Goal: Task Accomplishment & Management: Complete application form

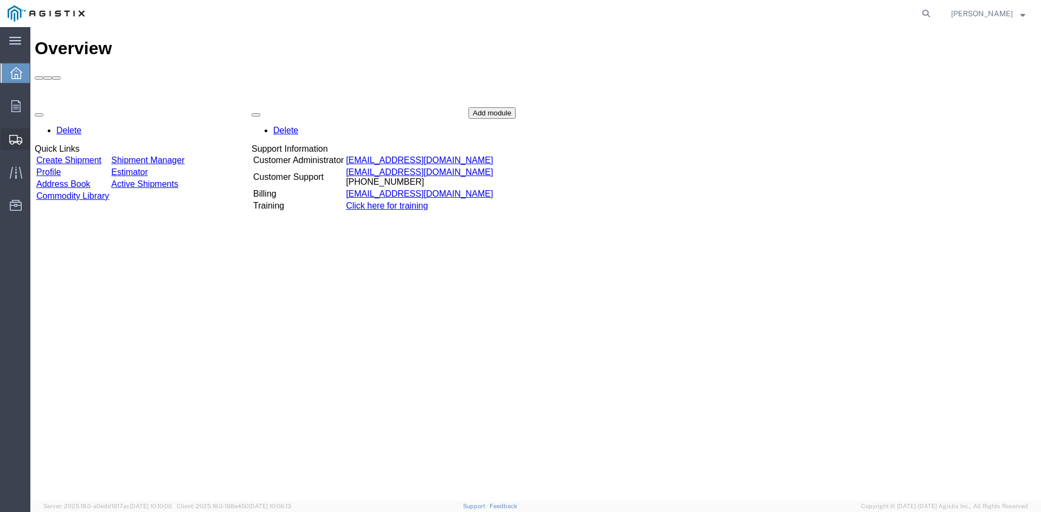
click at [0, 0] on span "Create from Template" at bounding box center [0, 0] width 0 height 0
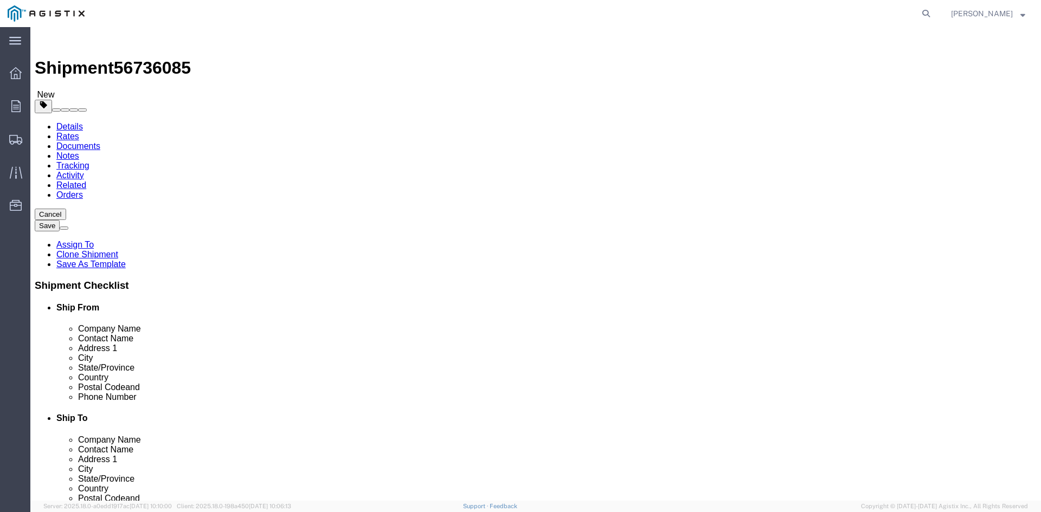
select select
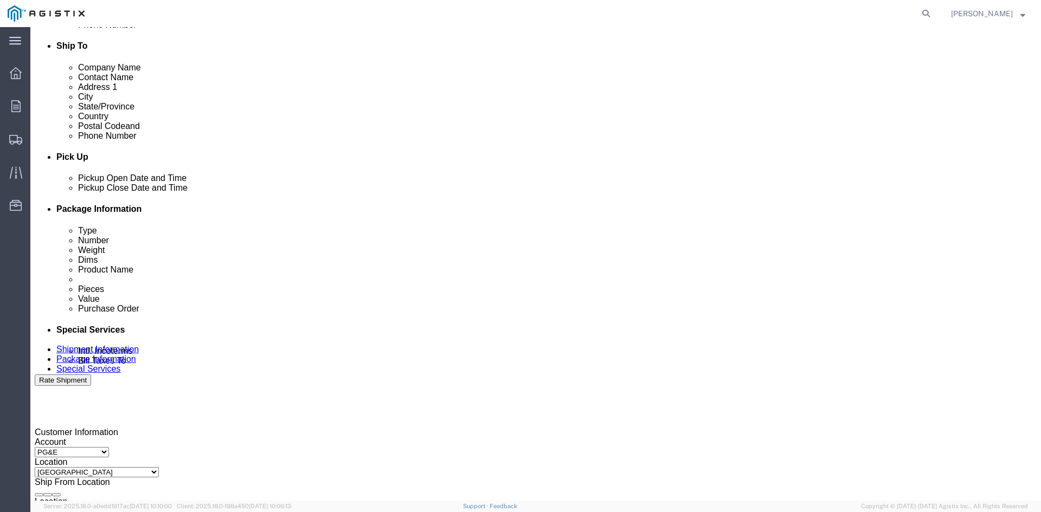
scroll to position [434, 0]
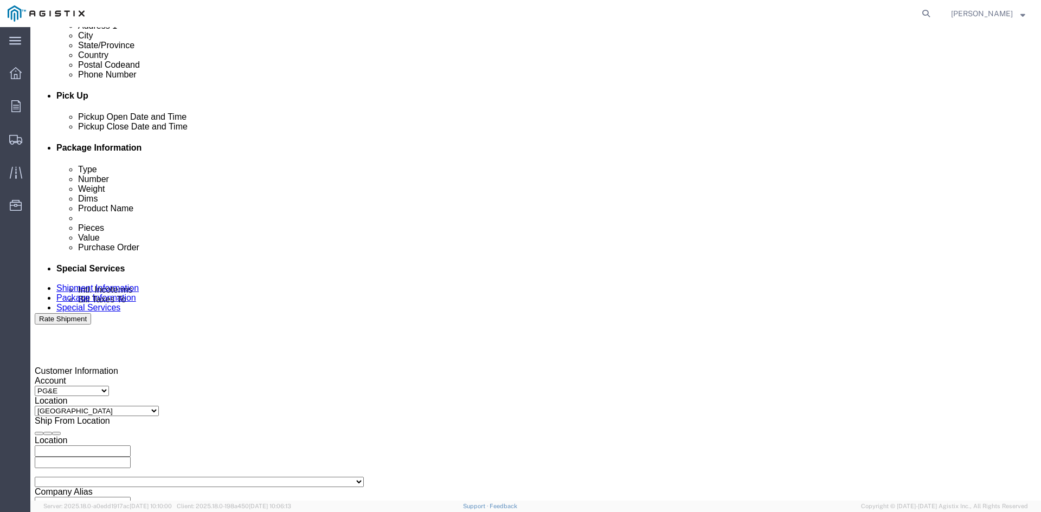
click div "[DATE] 1:45 PM"
click button "Apply"
click div "[DATE] 2:45 PM"
click button "Apply"
click div
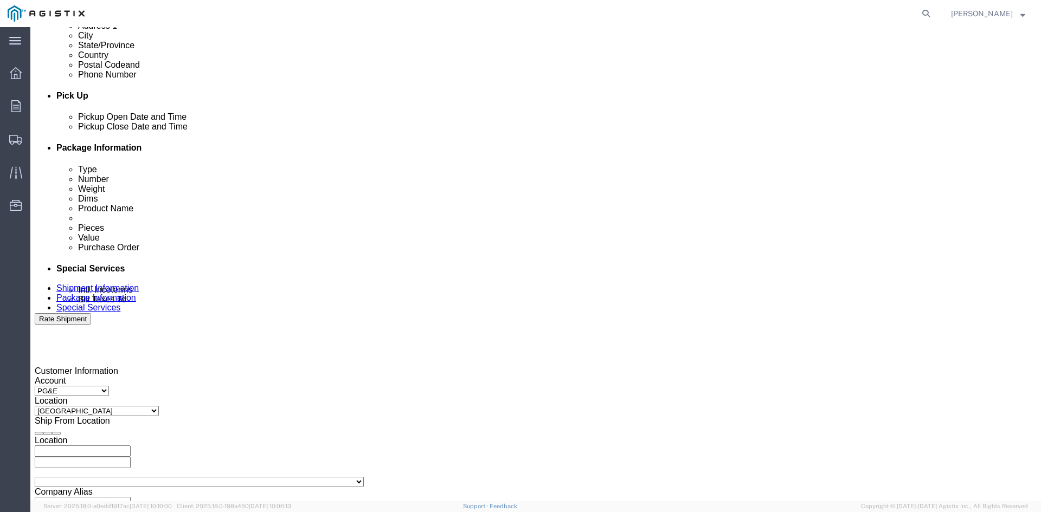
click button "Apply"
click div
click button "Apply"
click input "3501249059"
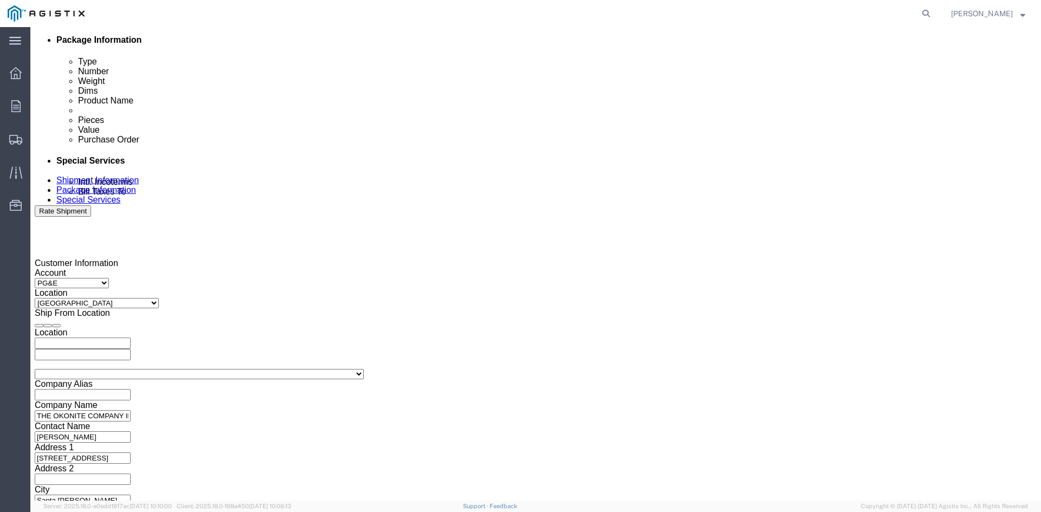
scroll to position [546, 0]
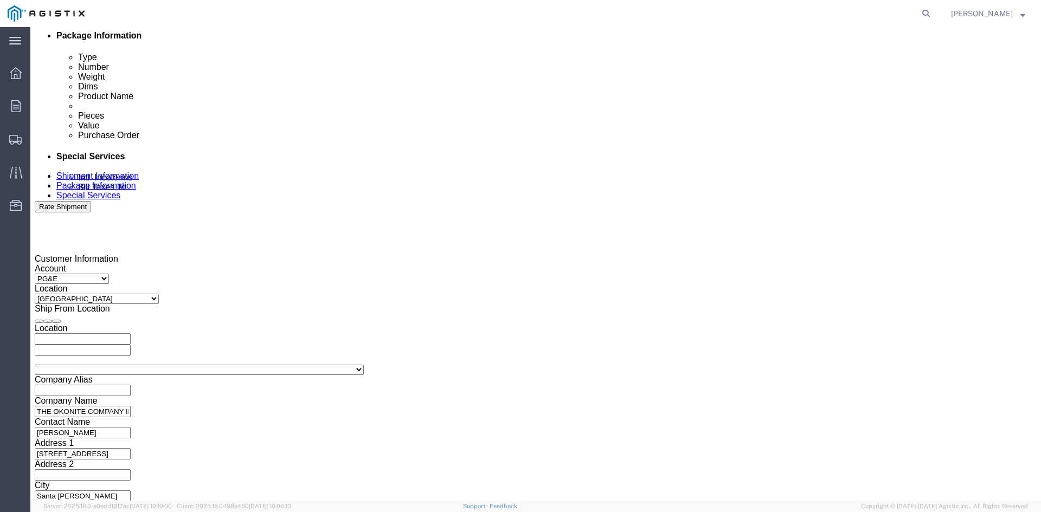
type input "3501412781"
click select "Select Account Type Activity ID Airline Appointment Number ASN Batch Request # …"
select select "CUSTREF"
click select "Select Account Type Activity ID Airline Appointment Number ASN Batch Request # …"
click input "text"
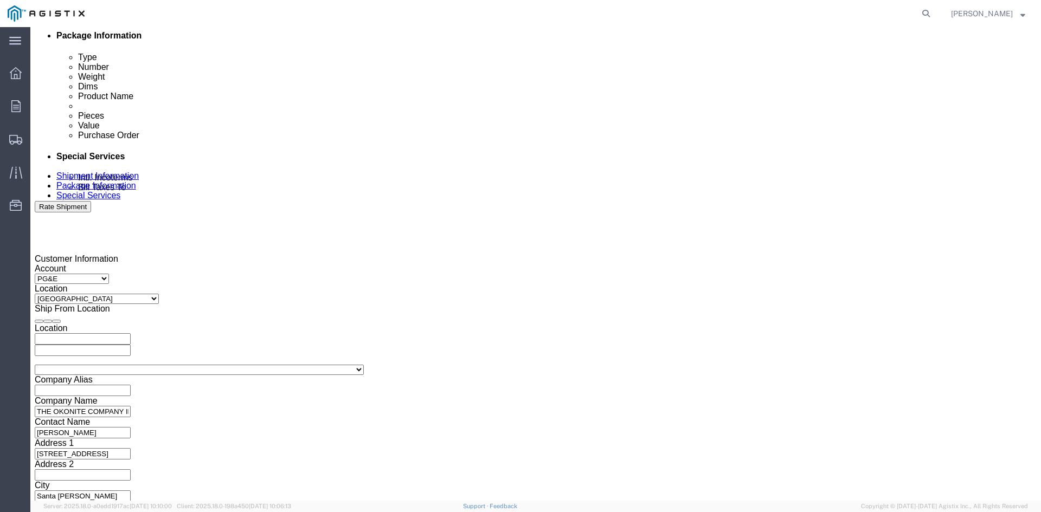
type input "3501415360"
click select "Select 1-Ton (PSS) 10 Wheel 10 Yard Dump Truck 20 Yard Dump Truck Bobtail Botto…"
select select
click select "Select 1-Ton (PSS) 10 Wheel 10 Yard Dump Truck 20 Yard Dump Truck Bobtail Botto…"
click button "Continue"
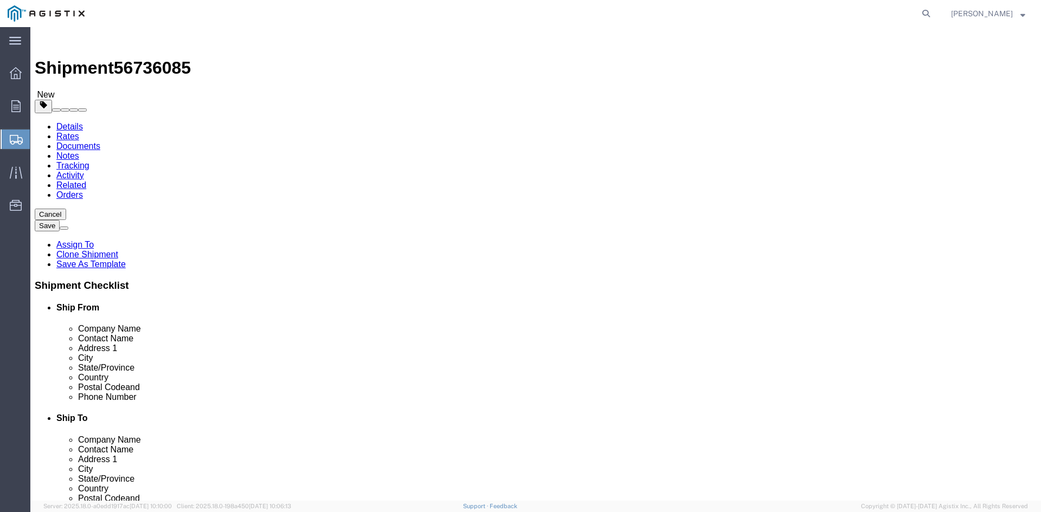
click input "8"
type input "6"
click input "41830.00"
type input "4"
type input "31340"
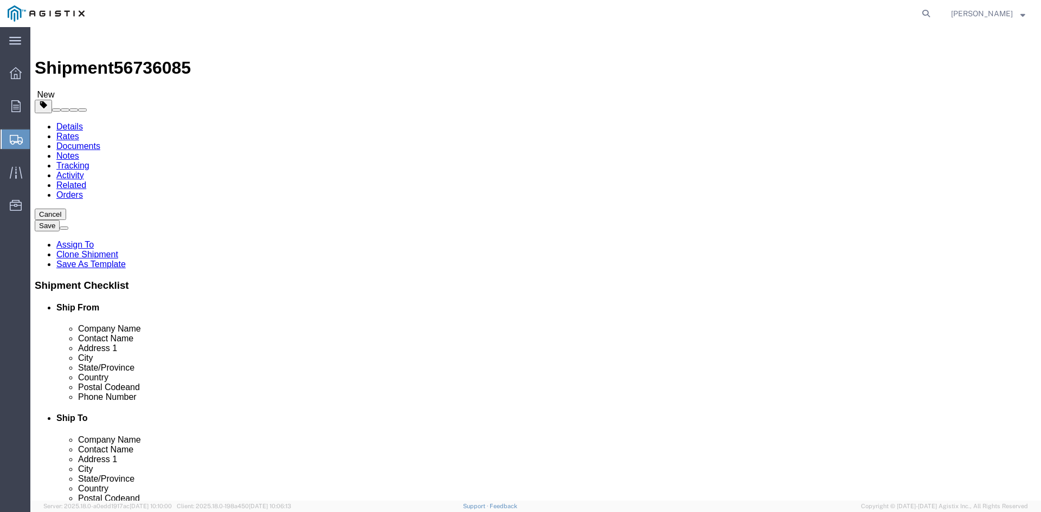
click dd "8.00 Each"
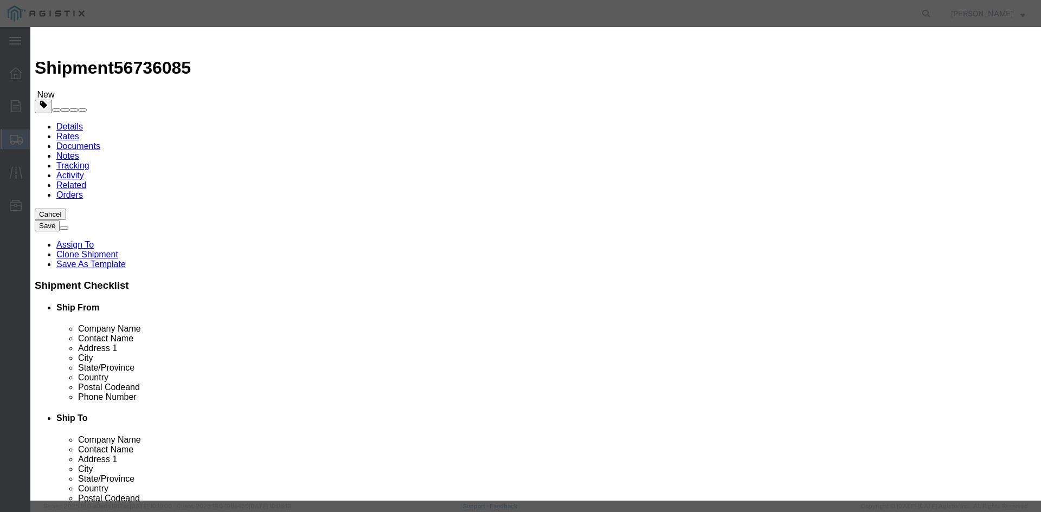
click input "8.00"
type input "8"
type input "6"
click input "68404.5"
type input "6"
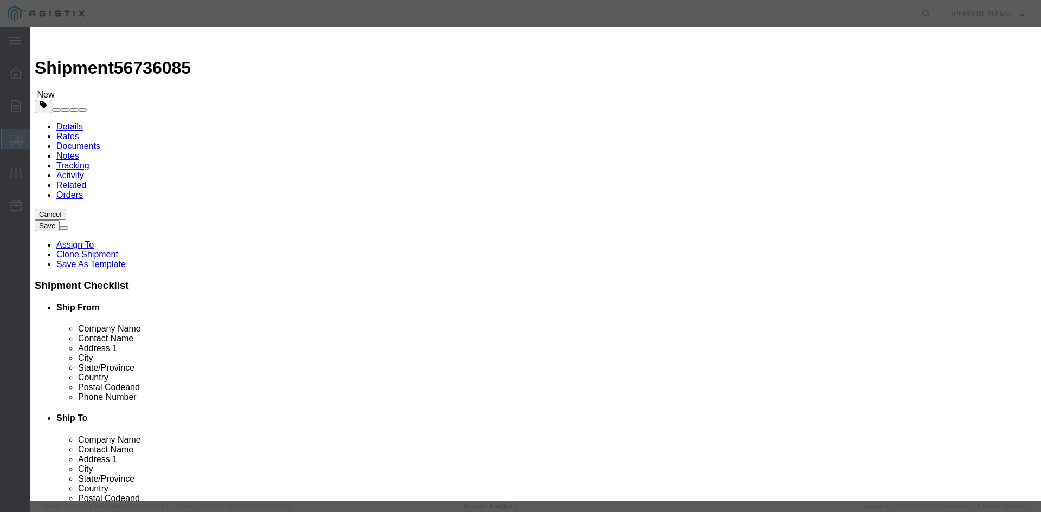
type input "111553"
click button "Save & Close"
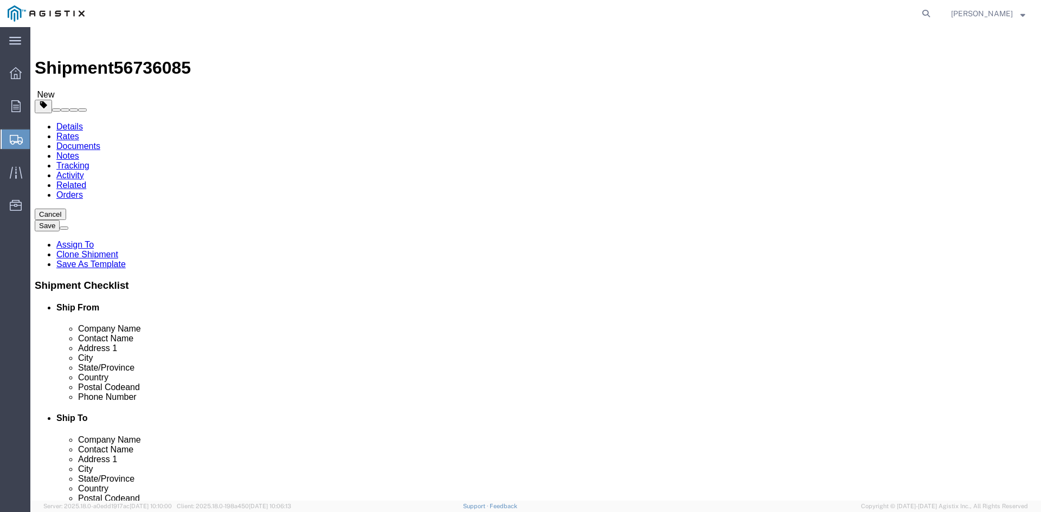
click button "Rate Shipment"
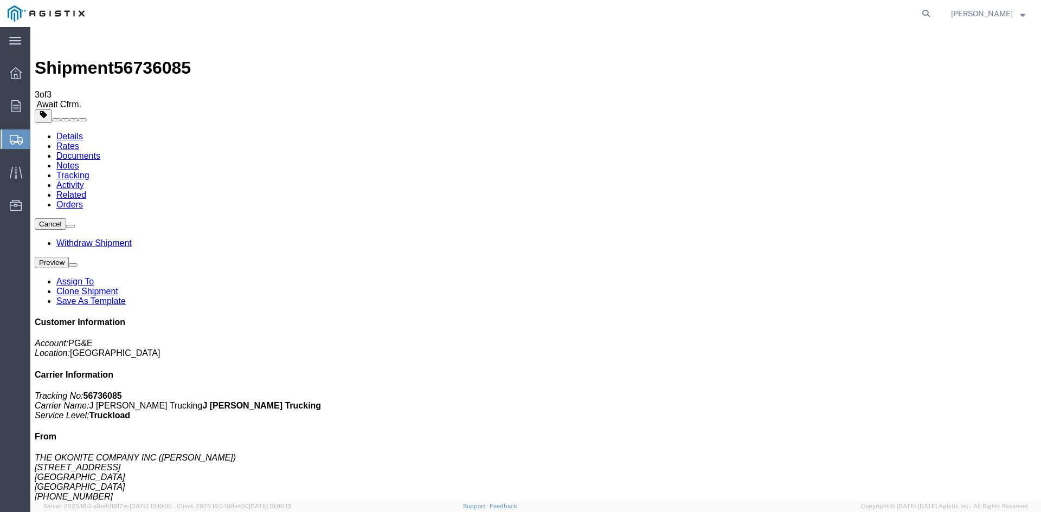
click at [0, 0] on span "Create from Template" at bounding box center [0, 0] width 0 height 0
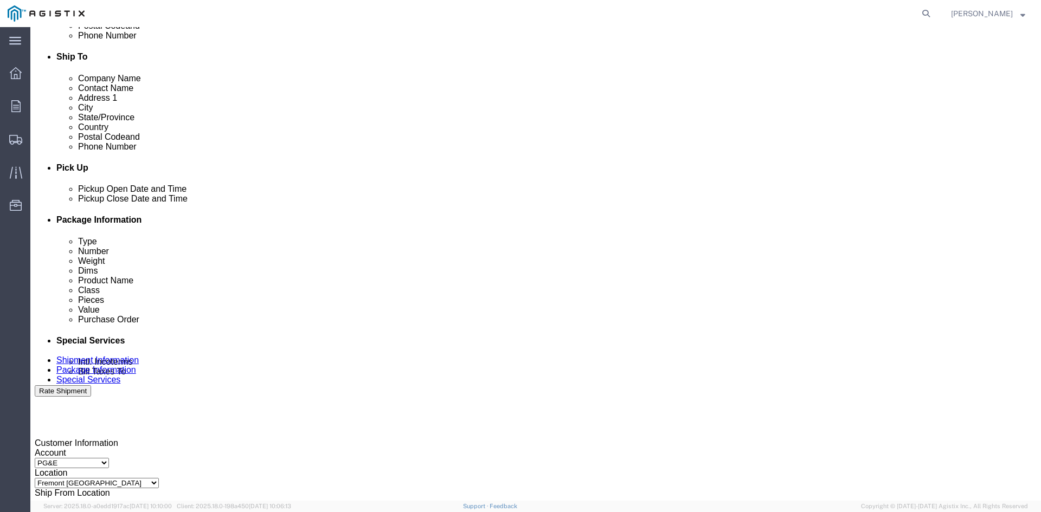
scroll to position [380, 0]
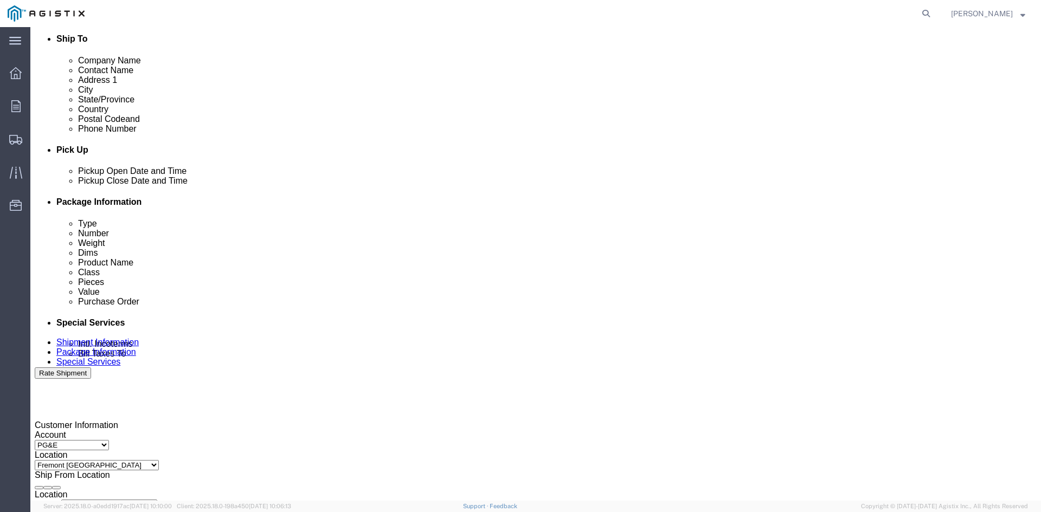
click div "[DATE] 1:48 PM"
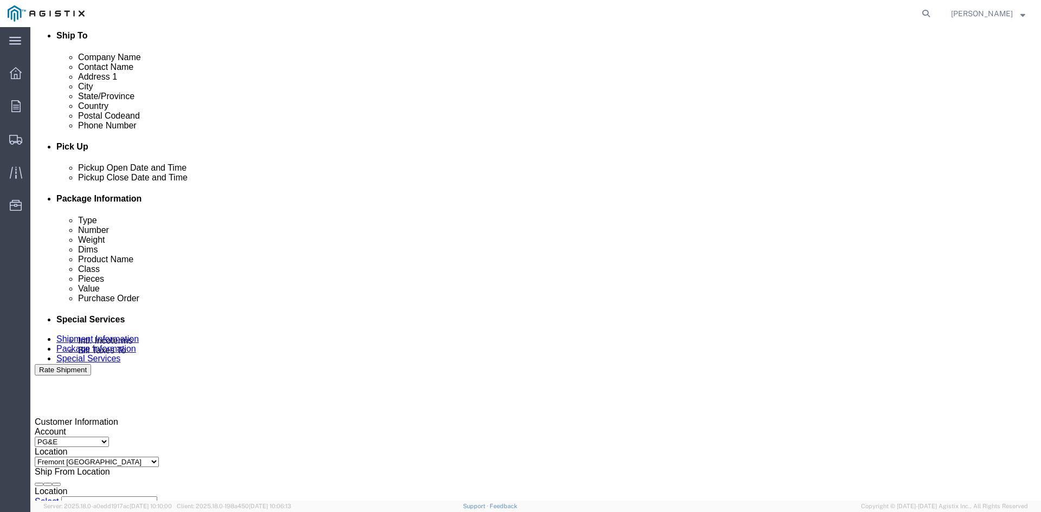
click button "Apply"
click div "[DATE] 2:48 PM"
click button "Apply"
click div
click button "Apply"
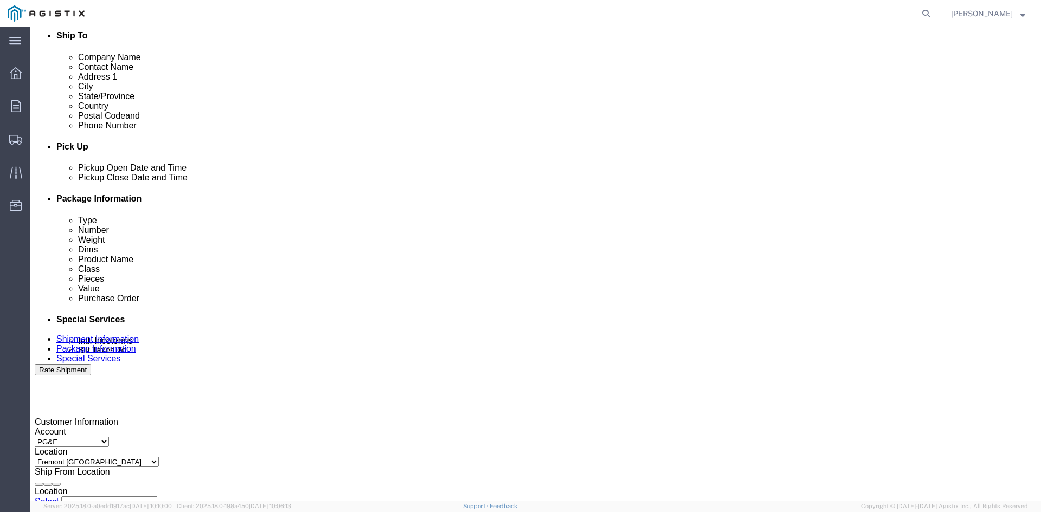
click div
click button "Apply"
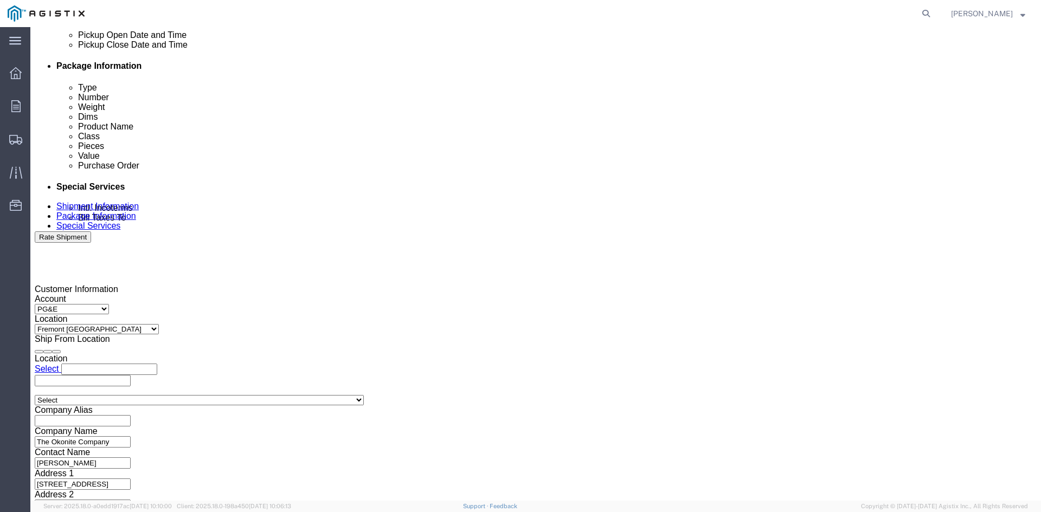
scroll to position [545, 0]
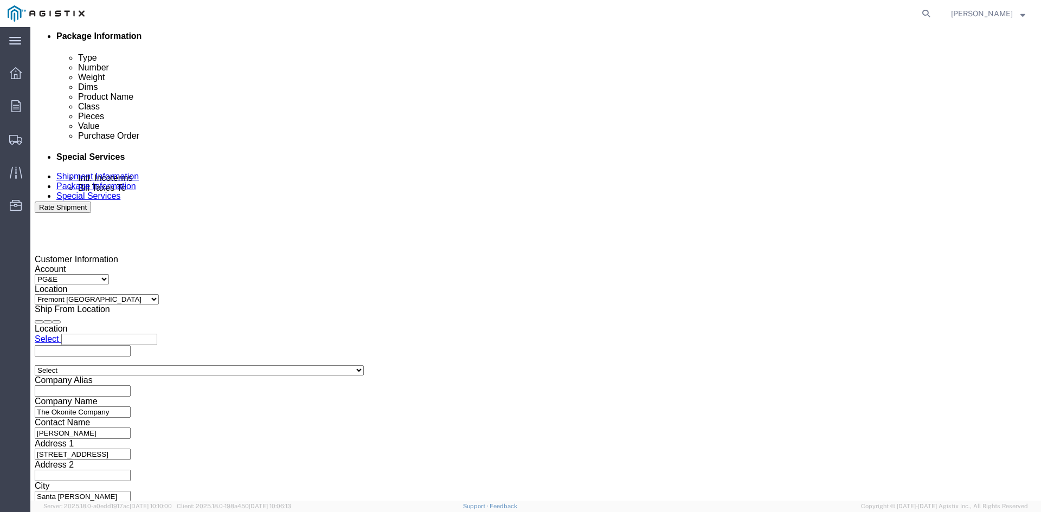
click input "3501279878"
type input "3501388369"
click button "Continue"
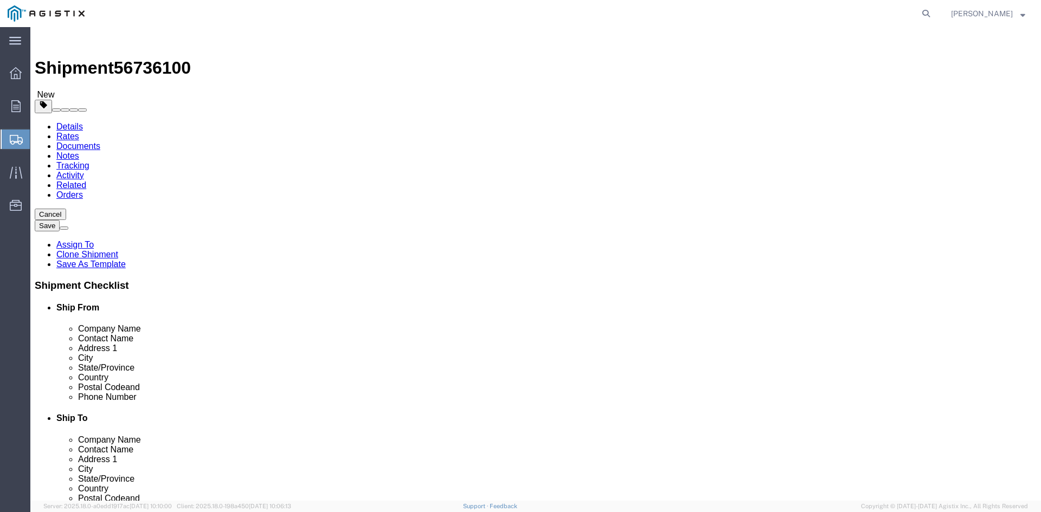
click input "8"
type input "3"
click input "41400.00"
type input "4"
type input "16010"
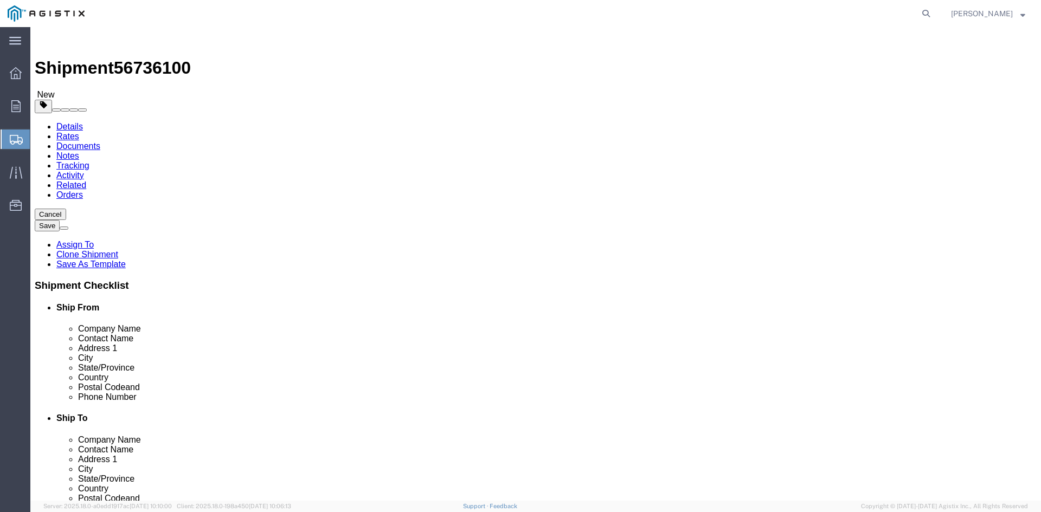
click dd "8.00 Each"
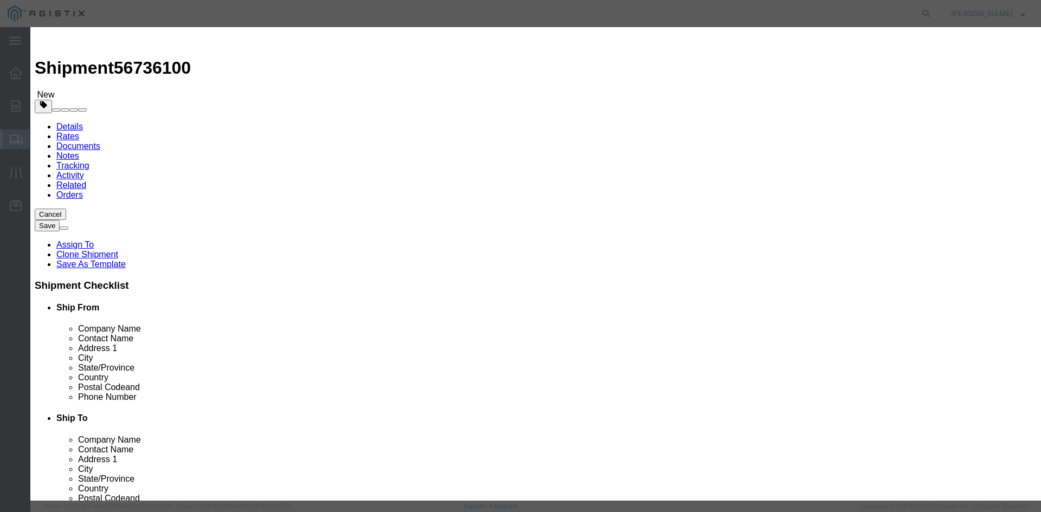
click input "8.00"
type input "8"
type input "3"
click input "35007.75"
type input "3"
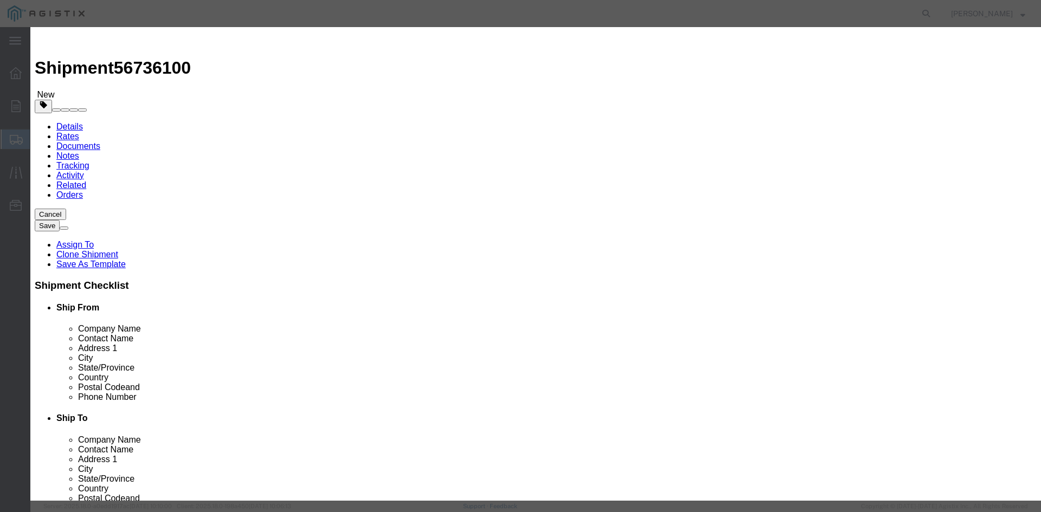
type input "136695"
click button "Save & Close"
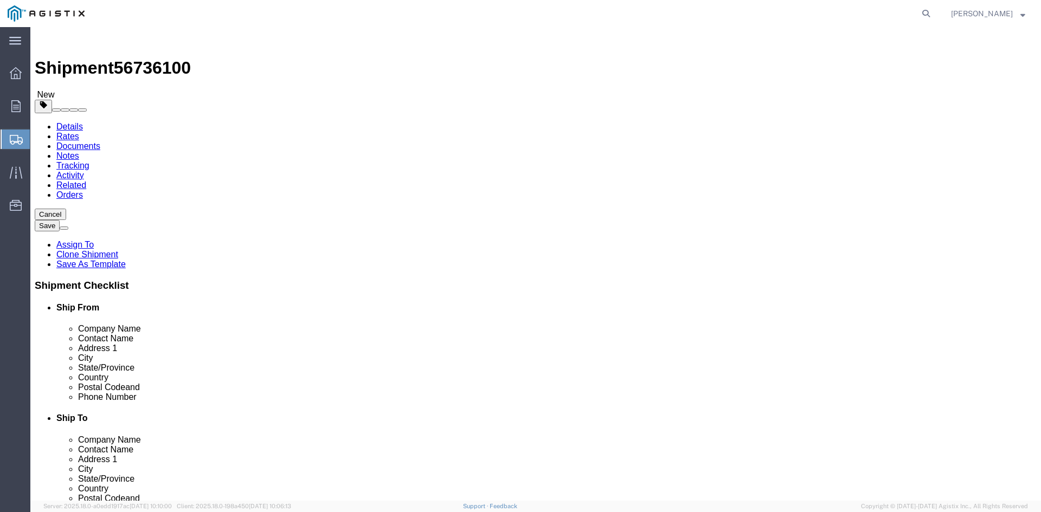
click button "Rate Shipment"
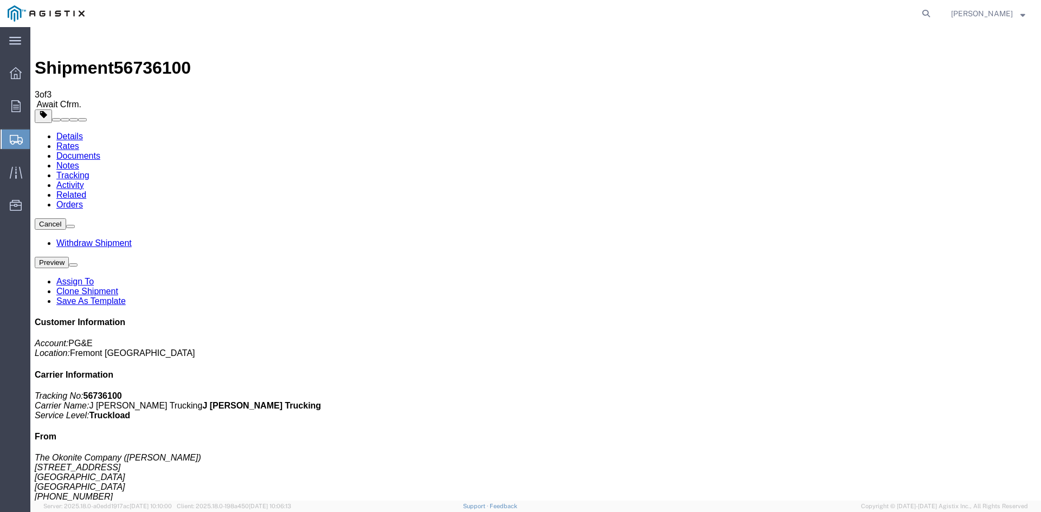
click at [0, 0] on span "Shipment Manager" at bounding box center [0, 0] width 0 height 0
